Goal: Subscribe to service/newsletter

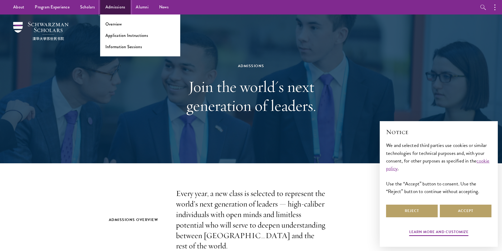
click at [116, 8] on link "Admissions" at bounding box center [115, 7] width 31 height 14
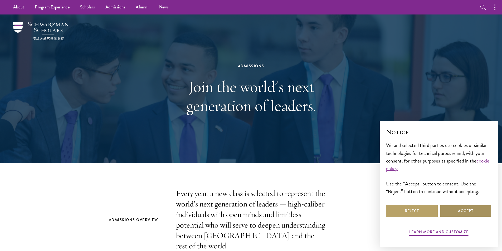
drag, startPoint x: 466, startPoint y: 207, endPoint x: 463, endPoint y: 209, distance: 3.2
click at [466, 207] on button "Accept" at bounding box center [465, 211] width 52 height 13
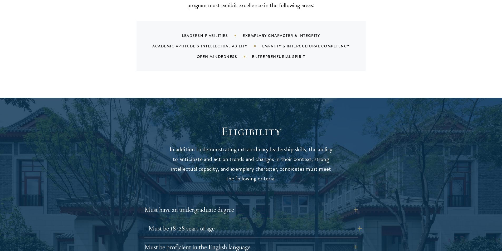
scroll to position [658, 0]
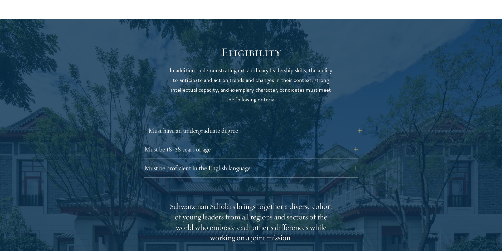
click at [357, 124] on button "Must have an undergraduate degree" at bounding box center [254, 130] width 213 height 13
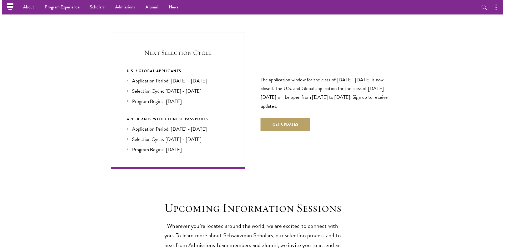
scroll to position [1079, 0]
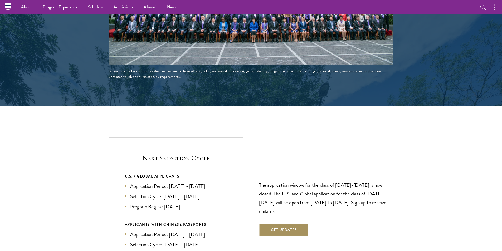
click at [287, 224] on button "Get Updates" at bounding box center [284, 230] width 50 height 13
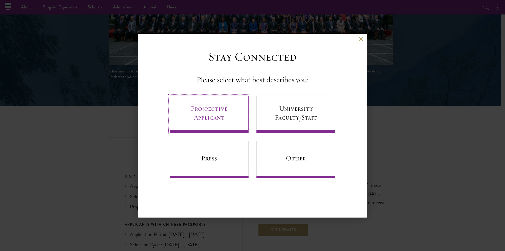
click at [211, 112] on link "Prospective Applicant" at bounding box center [209, 114] width 79 height 37
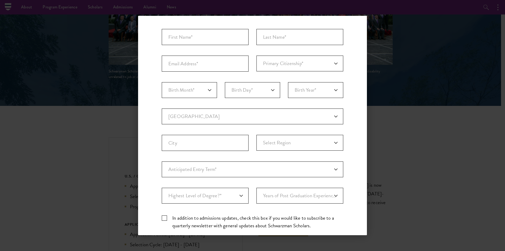
scroll to position [105, 0]
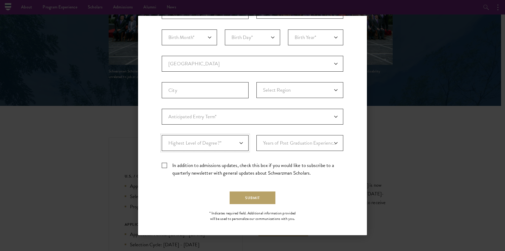
click at [218, 145] on select "Highest Level of Degree?* PHD Bachelor's Master's Current Undergraduate Student" at bounding box center [205, 143] width 87 height 16
select select "009547fe-3364-4351-8e81-63abea734008"
click at [162, 135] on select "Highest Level of Degree?* PHD Bachelor's Master's Current Undergraduate Student" at bounding box center [205, 143] width 87 height 16
click at [277, 145] on select "Years of Post Graduation Experience?* 1 2 3 4 5 6 7 8 9 10" at bounding box center [300, 143] width 87 height 16
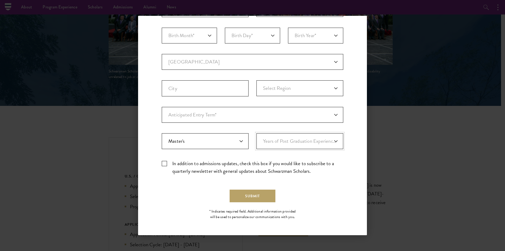
click at [292, 148] on select "Years of Post Graduation Experience?* 1 2 3 4 5 6 7 8 9 10" at bounding box center [300, 141] width 87 height 16
select select "10"
click at [257, 133] on select "Years of Post Graduation Experience?* 1 2 3 4 5 6 7 8 9 10" at bounding box center [300, 141] width 87 height 16
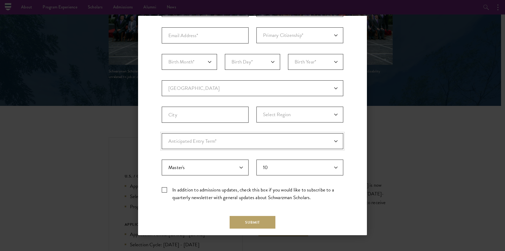
click at [224, 139] on select "Anticipated Entry Term* August 2026 (Application opens April 2025) Just Explori…" at bounding box center [253, 141] width 182 height 16
click at [219, 116] on input "City" at bounding box center [205, 115] width 87 height 16
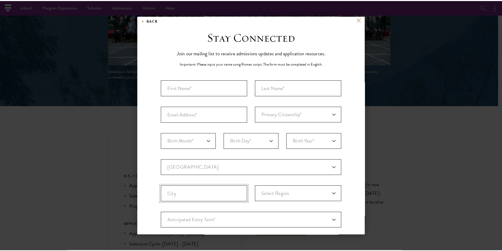
scroll to position [0, 0]
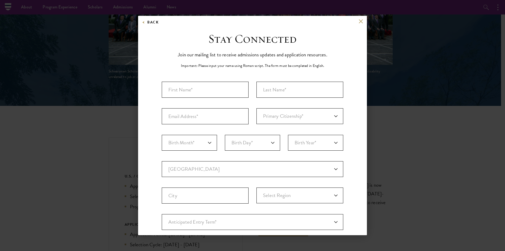
click at [470, 125] on div "Back Stay Connected Please select what best describes you: Prospective Applican…" at bounding box center [252, 125] width 505 height 219
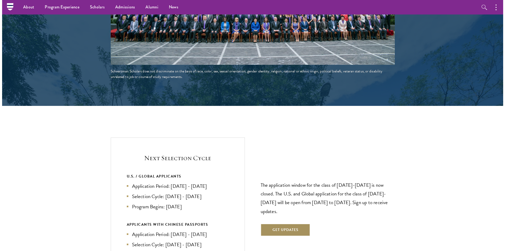
scroll to position [1106, 0]
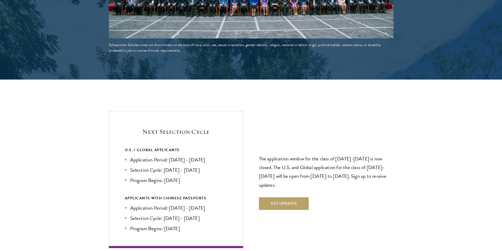
click at [140, 156] on li "Application Period: Apr 2026 - Sep 2026" at bounding box center [176, 160] width 102 height 8
click at [141, 156] on li "Application Period: Apr 2026 - Sep 2026" at bounding box center [176, 160] width 102 height 8
click at [198, 156] on li "Application Period: Apr 2026 - Sep 2026" at bounding box center [176, 160] width 102 height 8
click at [285, 197] on button "Get Updates" at bounding box center [284, 203] width 50 height 13
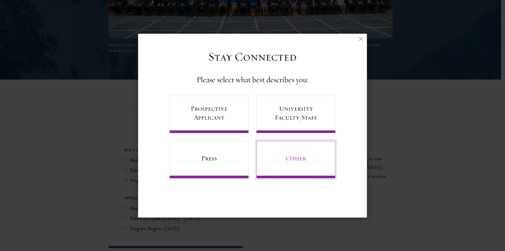
click at [293, 162] on link "Other" at bounding box center [296, 159] width 79 height 37
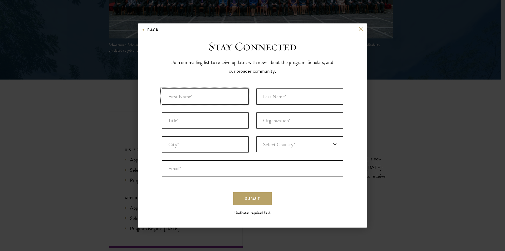
click at [211, 93] on input "First Name* *" at bounding box center [205, 96] width 87 height 16
type input "safa"
click at [270, 95] on input "Last Name* *" at bounding box center [300, 96] width 87 height 16
type input "souidi"
click at [209, 120] on input "Title *" at bounding box center [205, 120] width 87 height 16
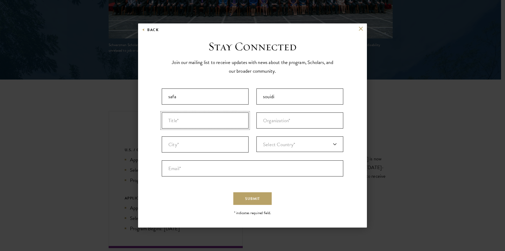
click at [209, 119] on input "Title *" at bounding box center [205, 120] width 87 height 16
type input "s"
type input "SUB DIRECTOR"
click at [263, 118] on input "Organization *" at bounding box center [300, 120] width 87 height 16
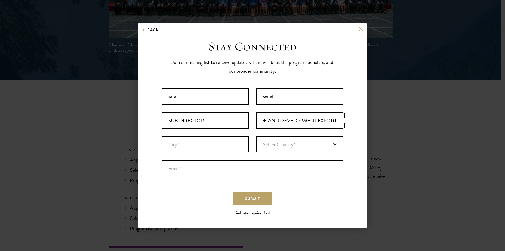
type input "MINISTRY OF TRADE AND DEVELOPMENT EXPORT"
click at [231, 146] on input "City* *" at bounding box center [205, 144] width 87 height 16
type input "TUNIS"
click at [316, 141] on link "Select Country*" at bounding box center [300, 144] width 87 height 16
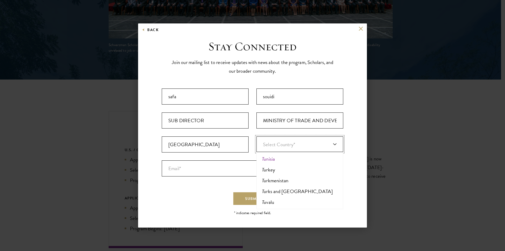
type input "TU"
click at [280, 159] on li "Tu nisia" at bounding box center [300, 158] width 84 height 11
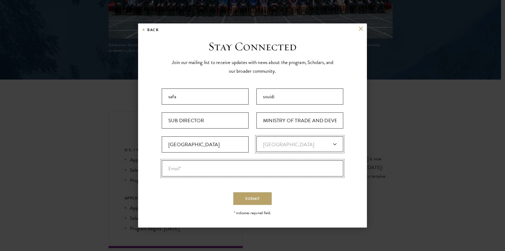
click at [226, 167] on input "Email* *" at bounding box center [253, 168] width 182 height 16
type input "S"
type input "souidi_safa@yahoo.com"
click at [246, 199] on span "Submit" at bounding box center [252, 199] width 15 height 6
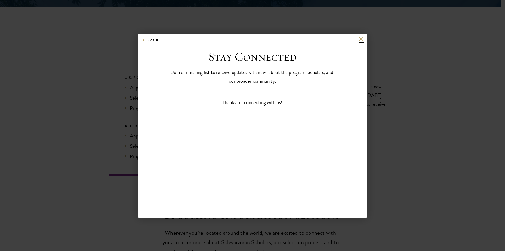
click at [362, 41] on button at bounding box center [361, 39] width 4 height 4
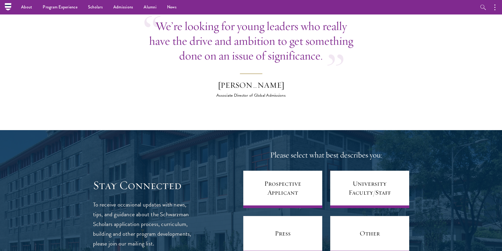
scroll to position [1968, 0]
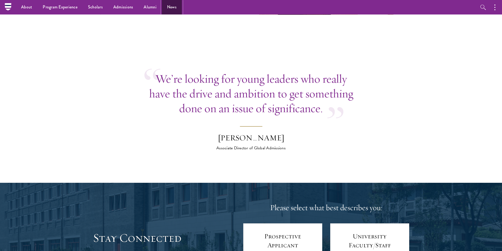
click at [165, 6] on link "News" at bounding box center [172, 7] width 20 height 14
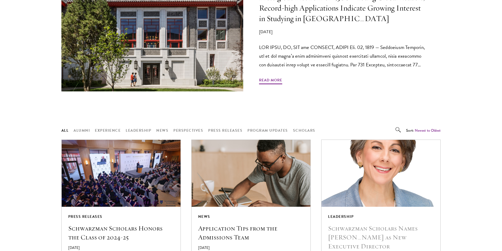
scroll to position [395, 0]
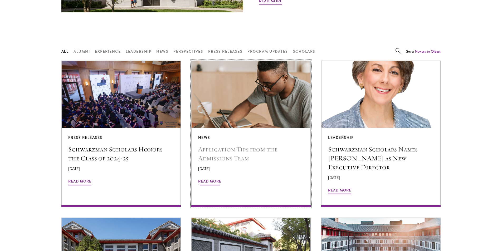
click at [209, 181] on span "Read More" at bounding box center [209, 182] width 23 height 8
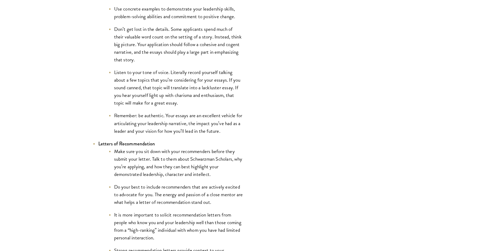
scroll to position [763, 0]
